Goal: Task Accomplishment & Management: Complete application form

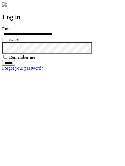
type input "**********"
click at [15, 66] on input "******" at bounding box center [8, 63] width 13 height 6
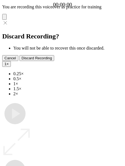
type input "**********"
